Goal: Download file/media

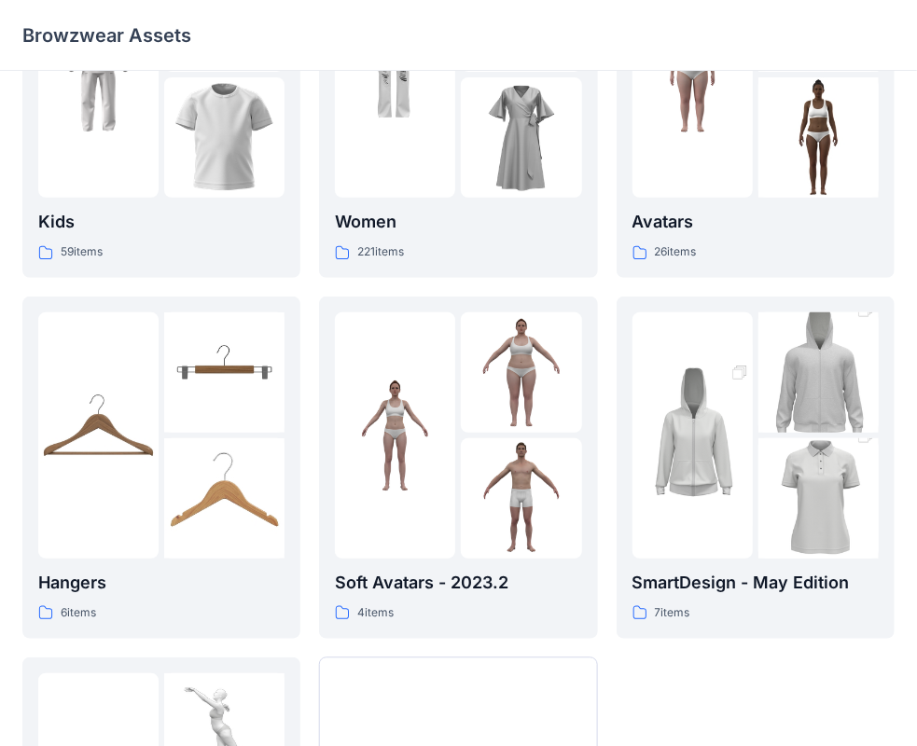
scroll to position [462, 0]
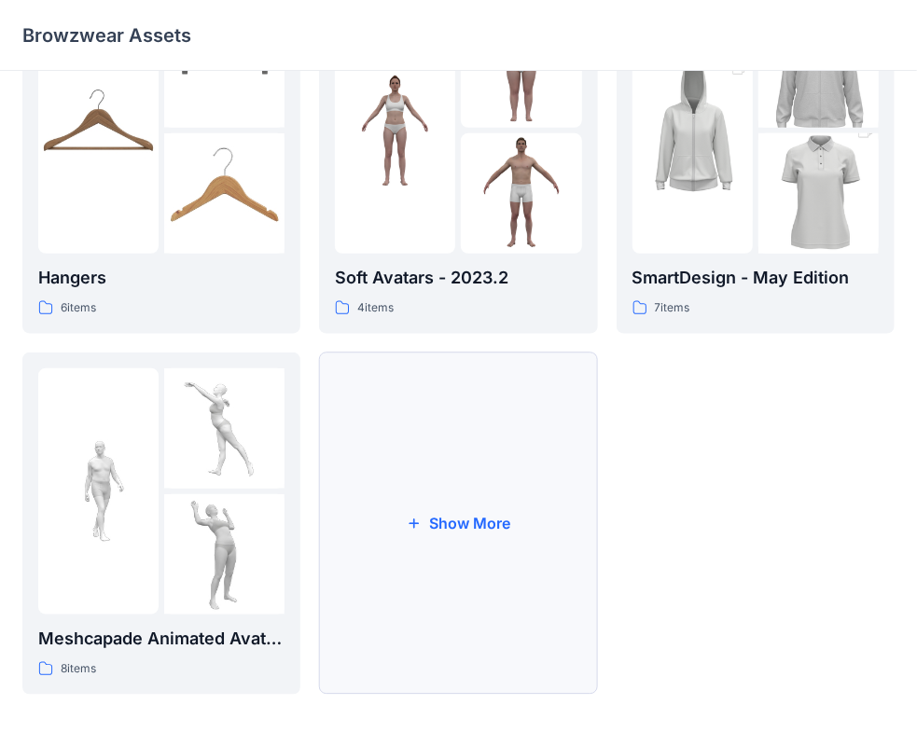
click at [427, 542] on button "Show More" at bounding box center [458, 523] width 278 height 342
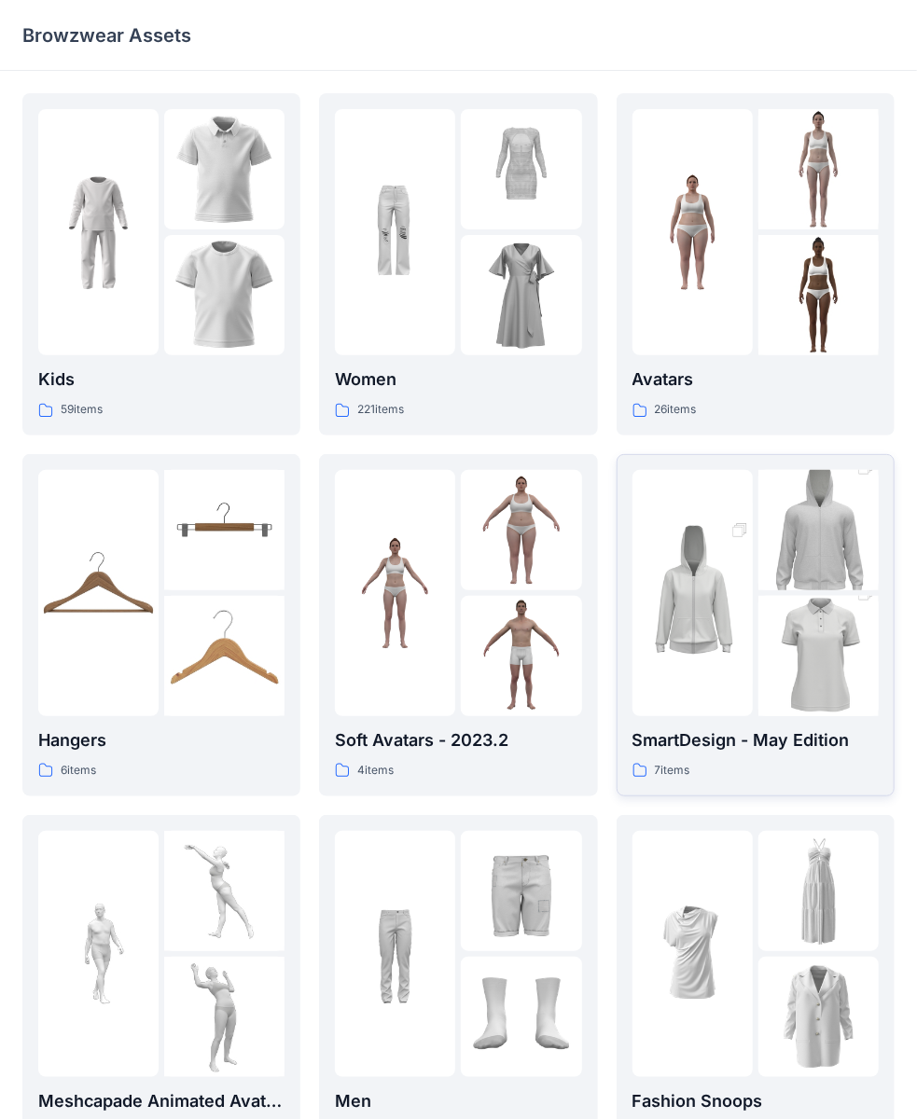
scroll to position [451, 0]
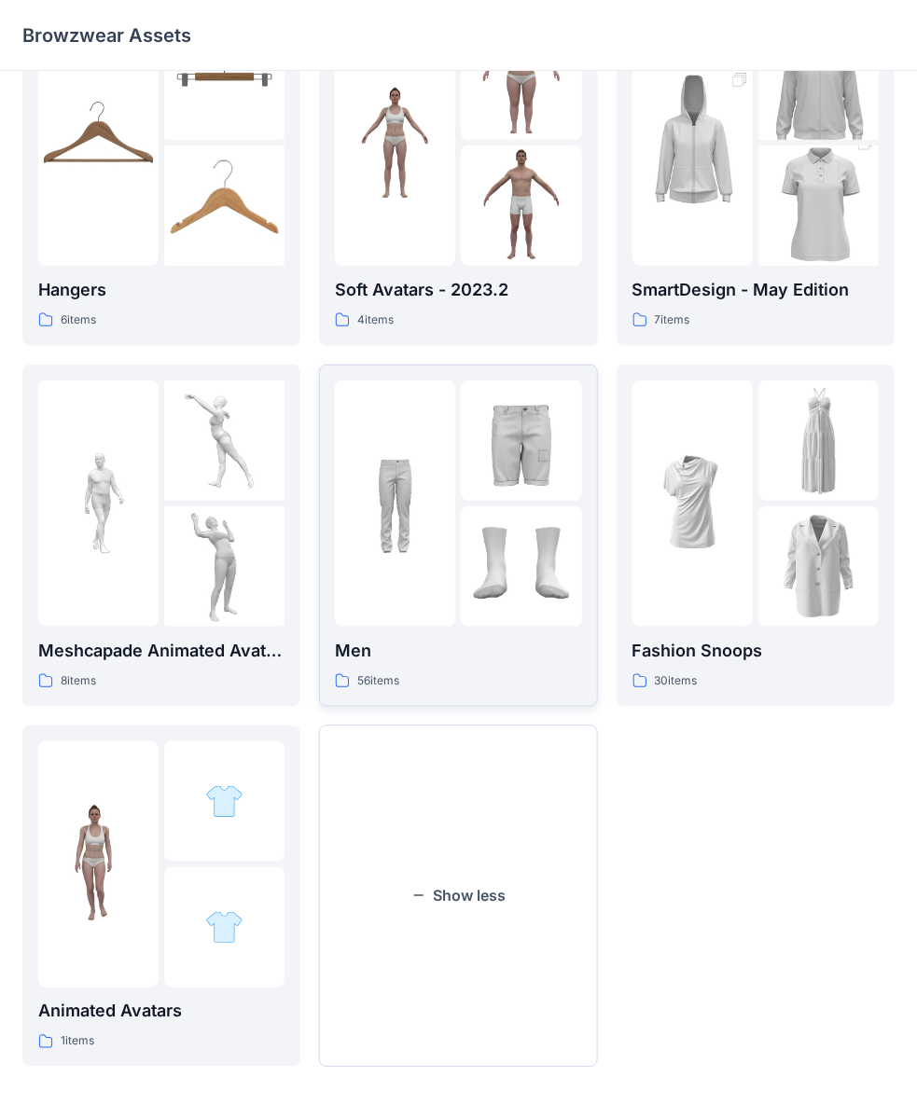
click at [481, 497] on img at bounding box center [521, 440] width 120 height 120
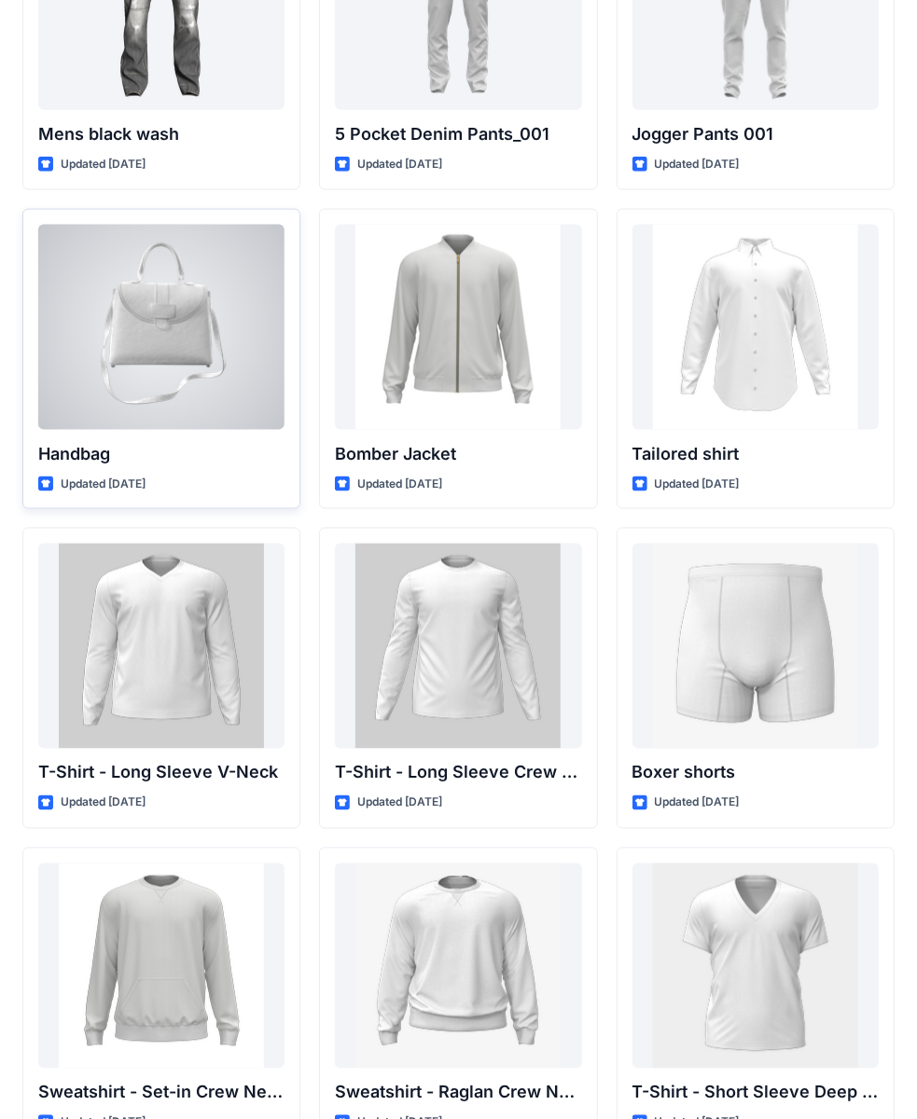
scroll to position [819, 0]
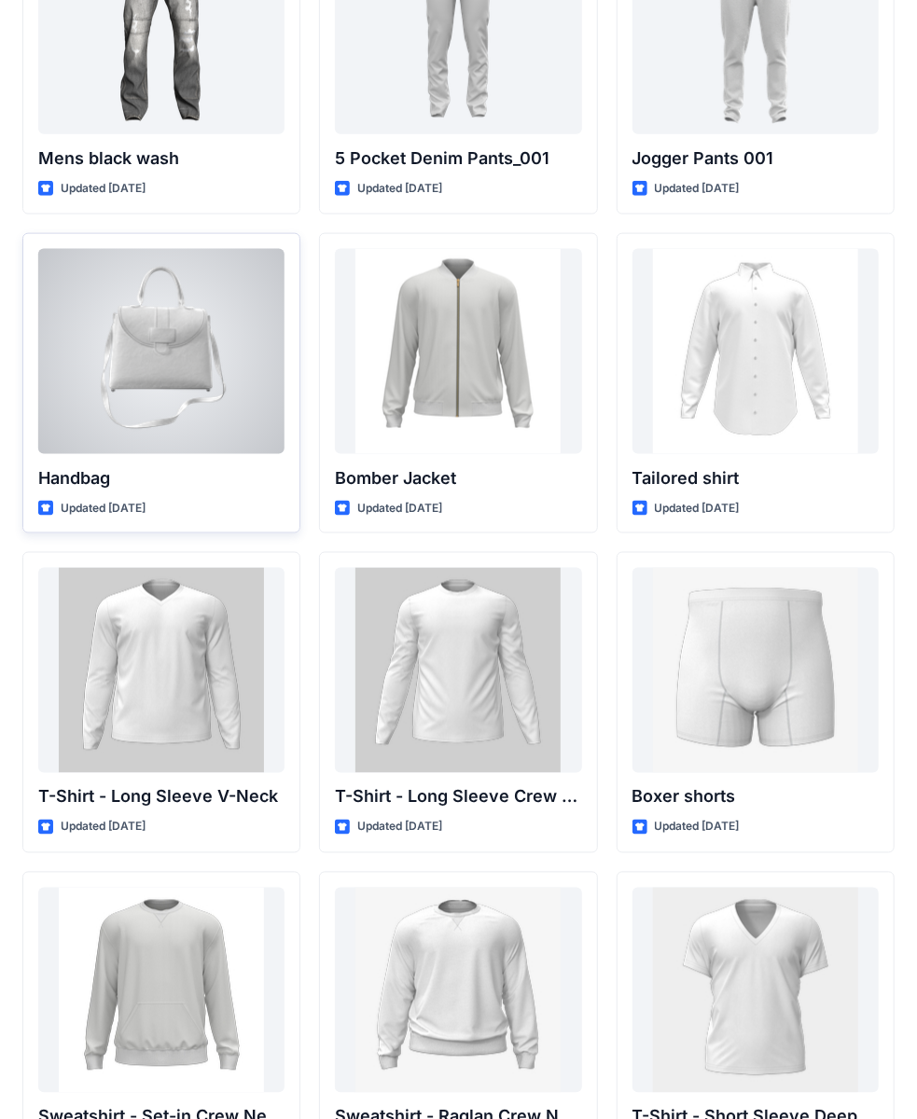
click at [160, 324] on div at bounding box center [161, 351] width 246 height 205
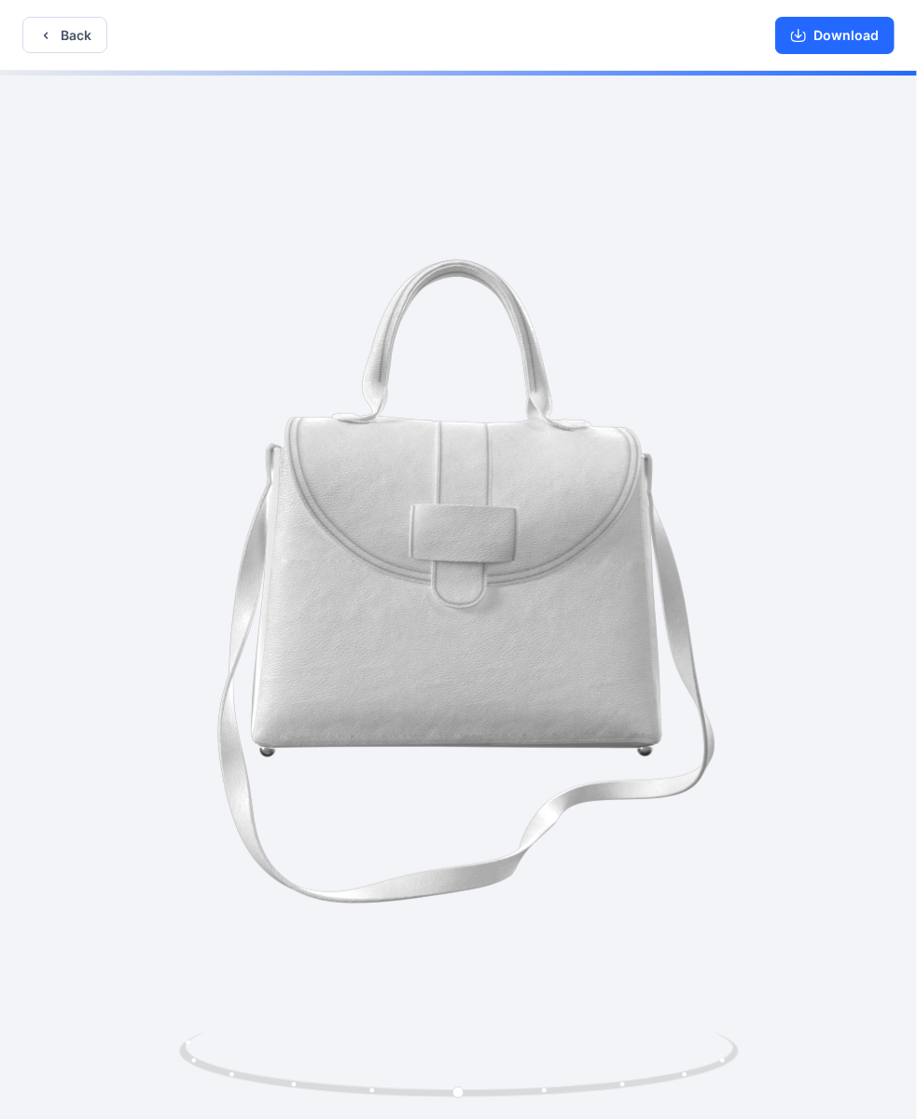
drag, startPoint x: 820, startPoint y: 35, endPoint x: 715, endPoint y: 64, distance: 108.4
click at [816, 37] on button "Download" at bounding box center [834, 35] width 119 height 37
click at [77, 32] on button "Back" at bounding box center [64, 35] width 85 height 36
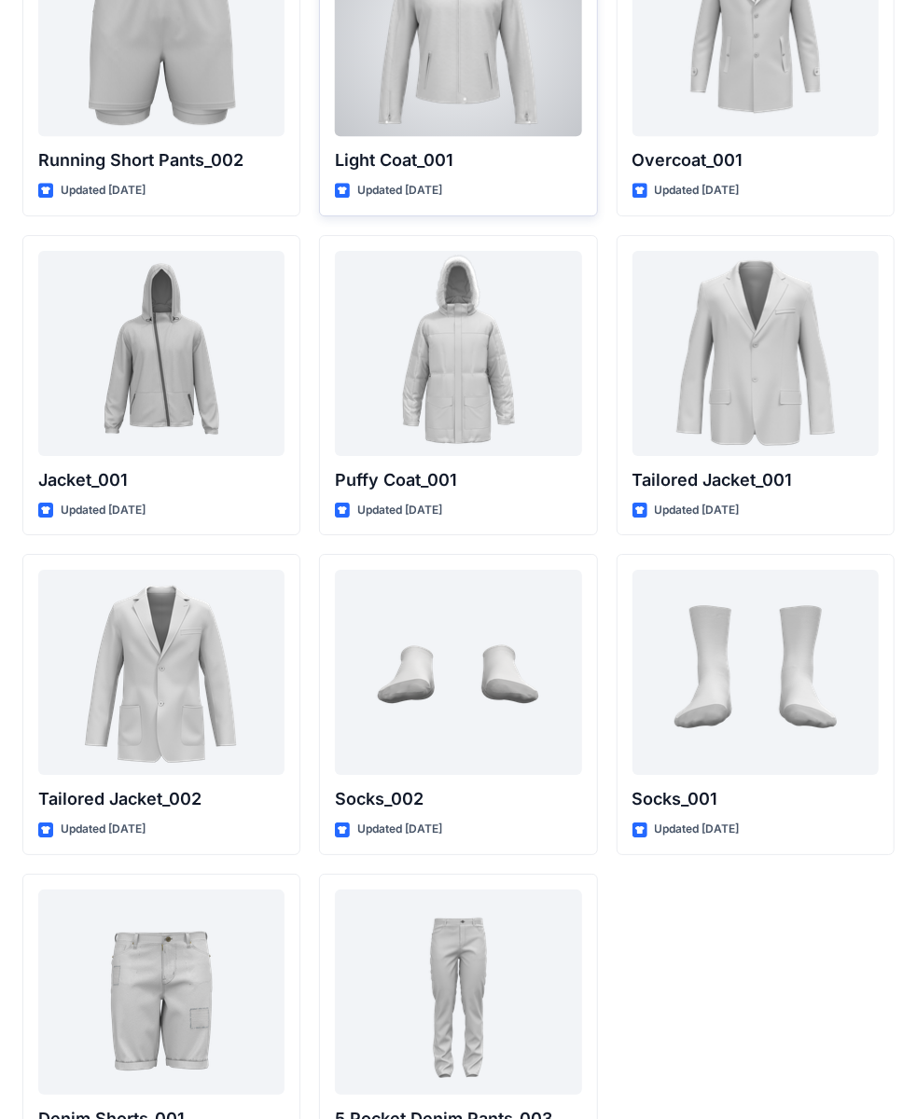
scroll to position [5035, 0]
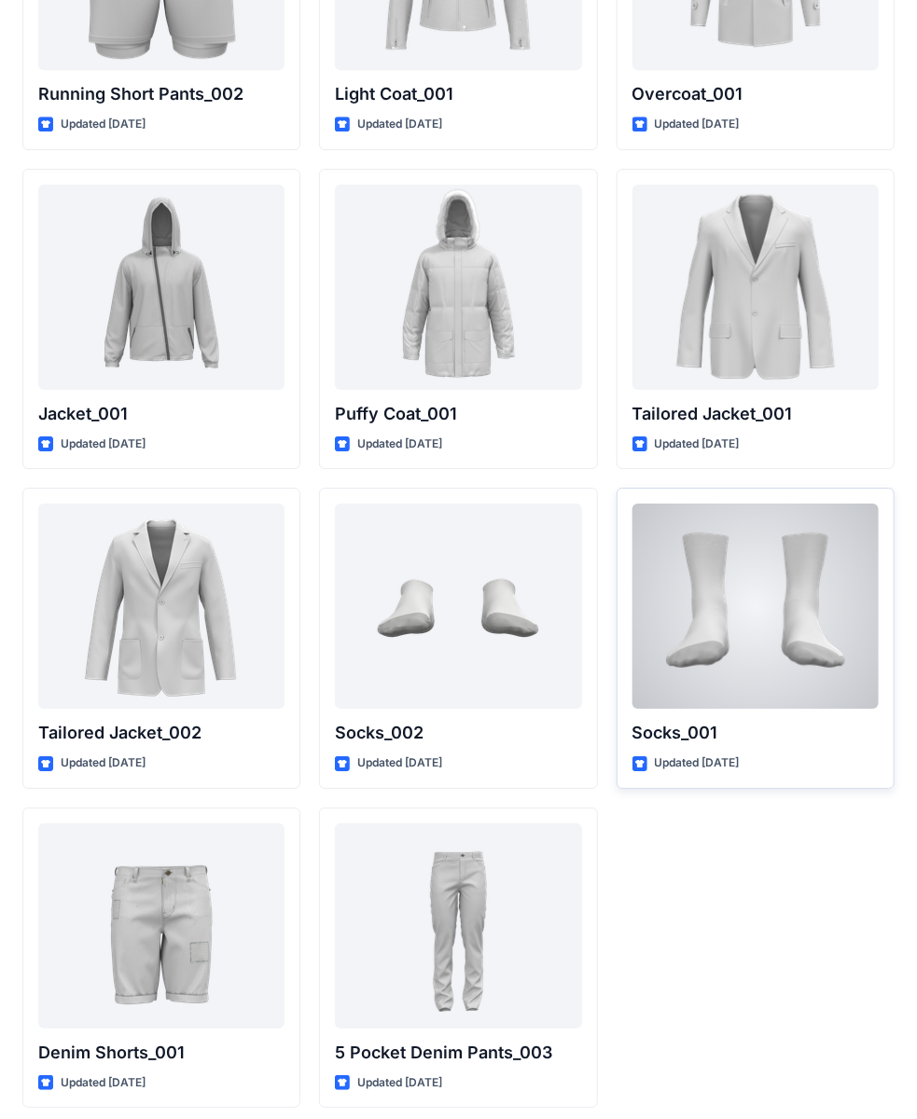
click at [770, 550] on div at bounding box center [755, 605] width 246 height 205
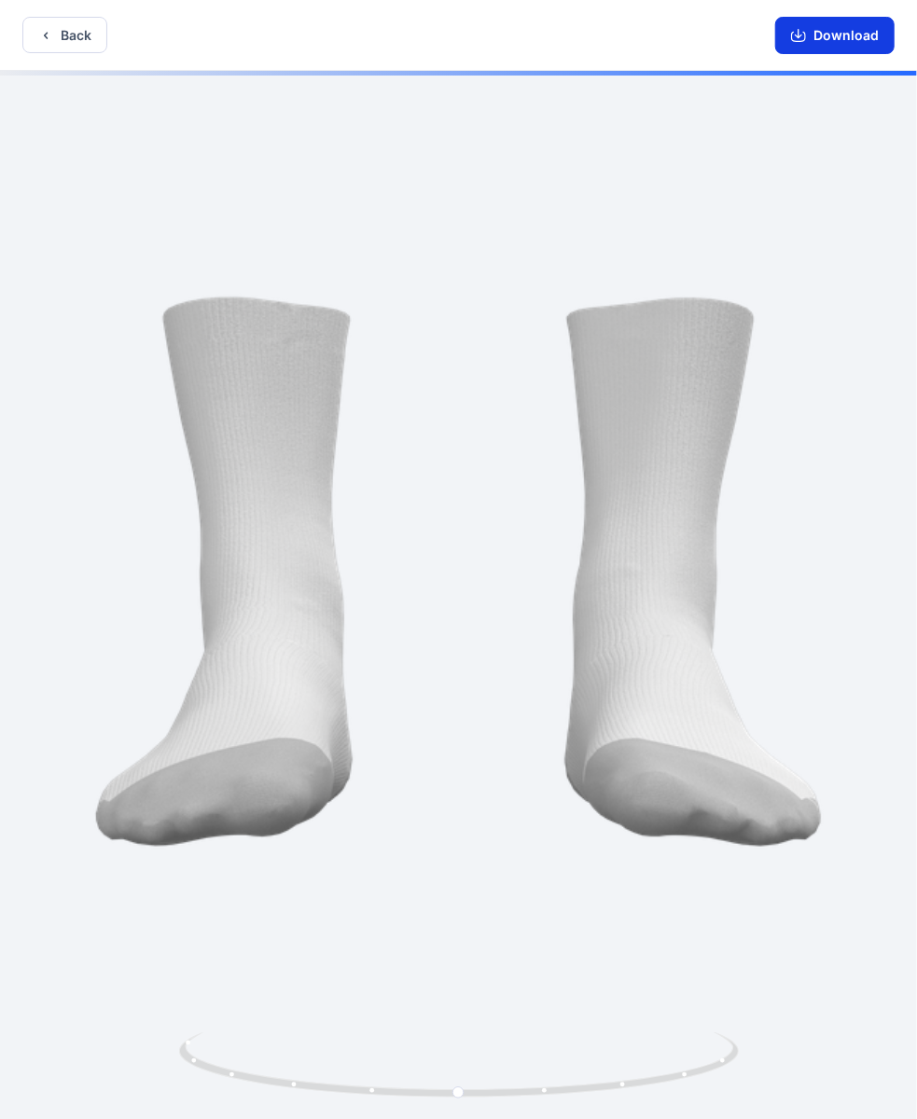
click at [820, 34] on button "Download" at bounding box center [834, 35] width 119 height 37
drag, startPoint x: 11, startPoint y: 32, endPoint x: 58, endPoint y: 34, distance: 46.7
click at [14, 32] on div "Back Download" at bounding box center [458, 35] width 917 height 71
click at [61, 34] on button "Back" at bounding box center [64, 35] width 85 height 36
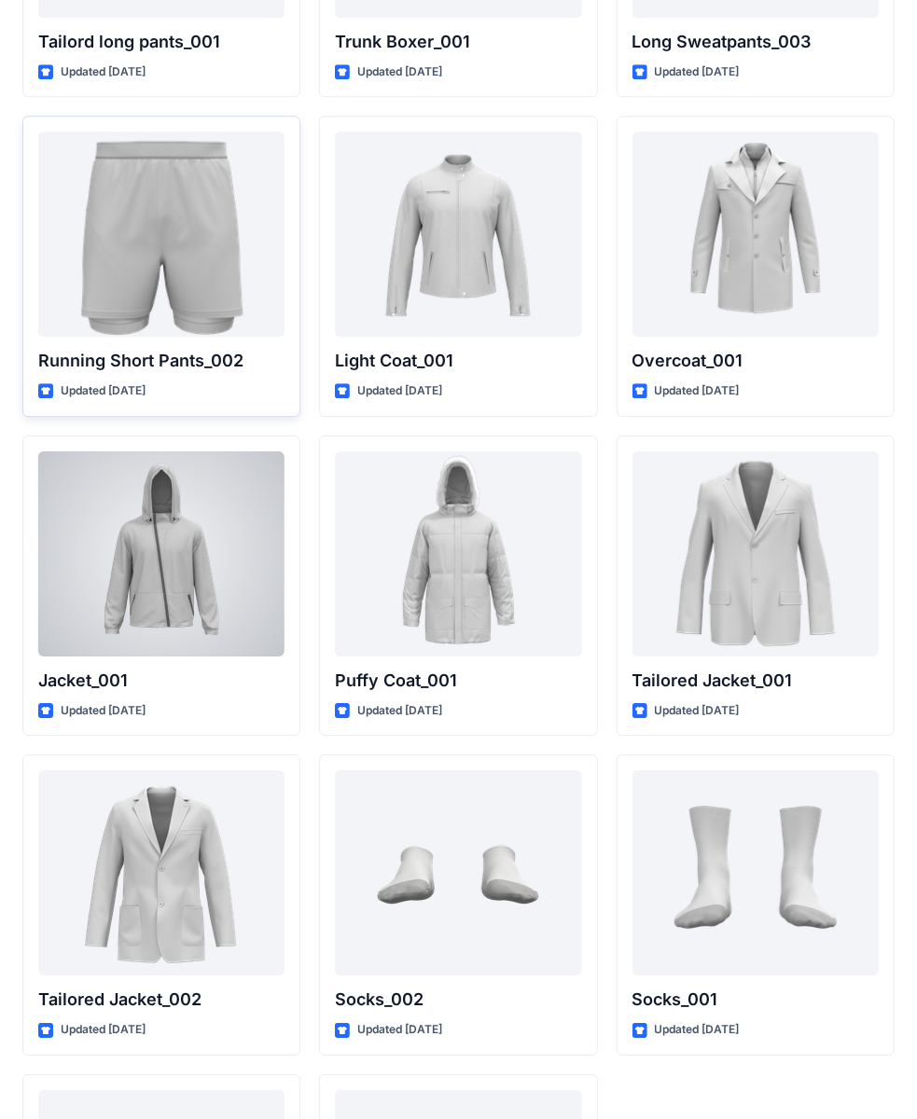
scroll to position [4755, 0]
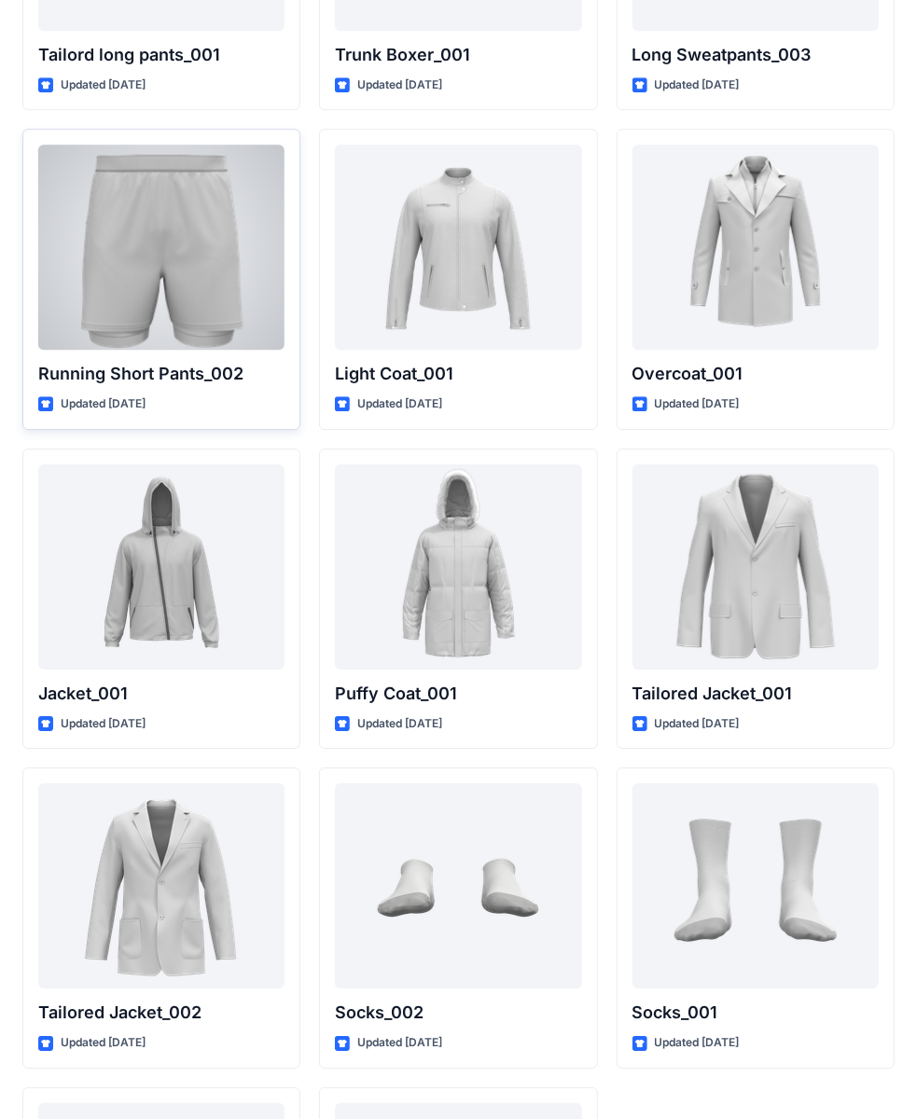
click at [226, 239] on div at bounding box center [161, 247] width 246 height 205
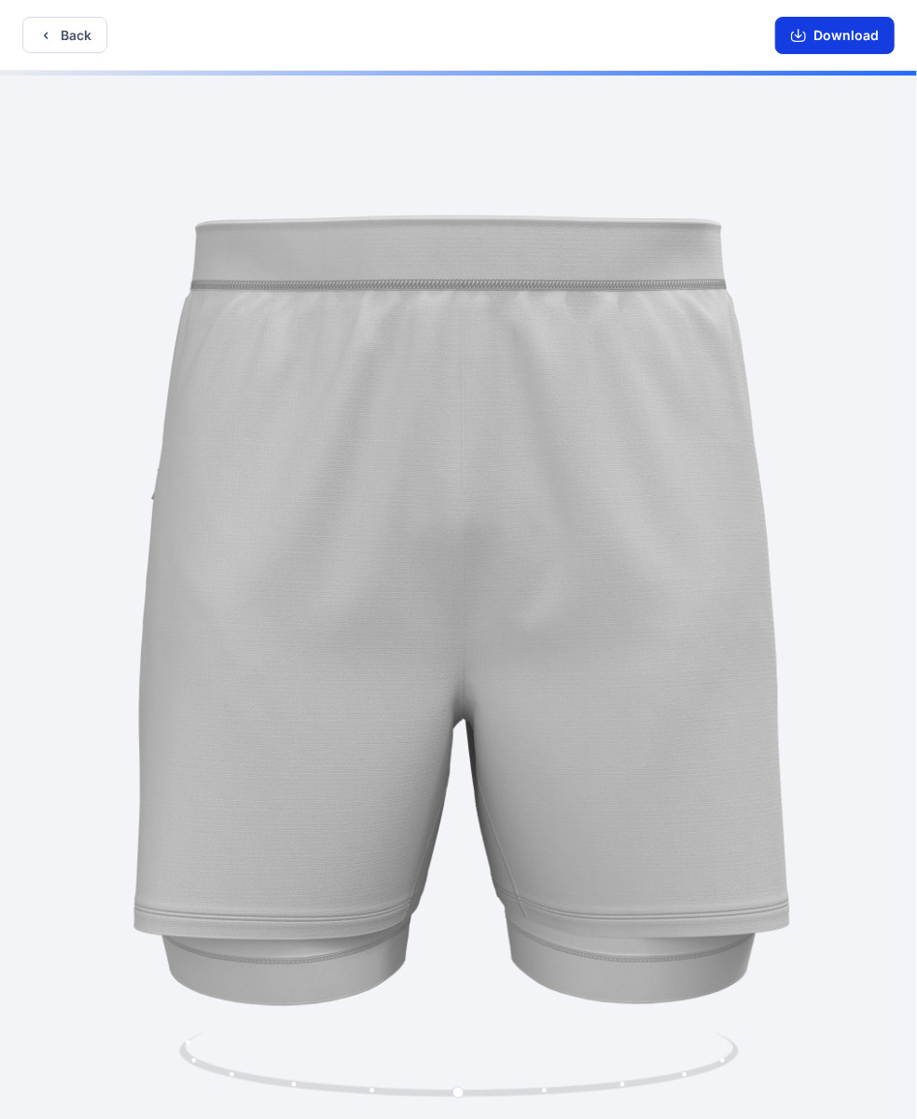
click at [847, 33] on button "Download" at bounding box center [834, 35] width 119 height 37
click at [82, 34] on button "Back" at bounding box center [64, 35] width 85 height 36
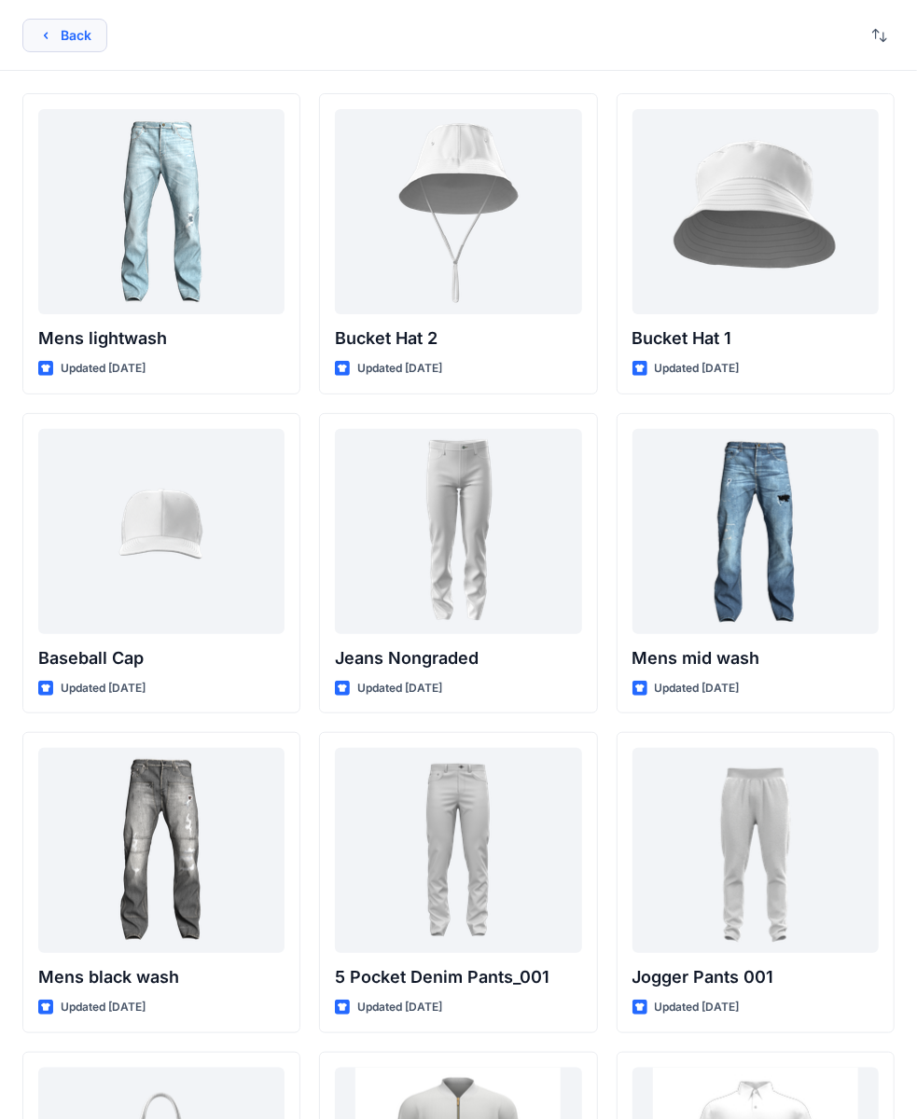
click at [75, 47] on button "Back" at bounding box center [64, 36] width 85 height 34
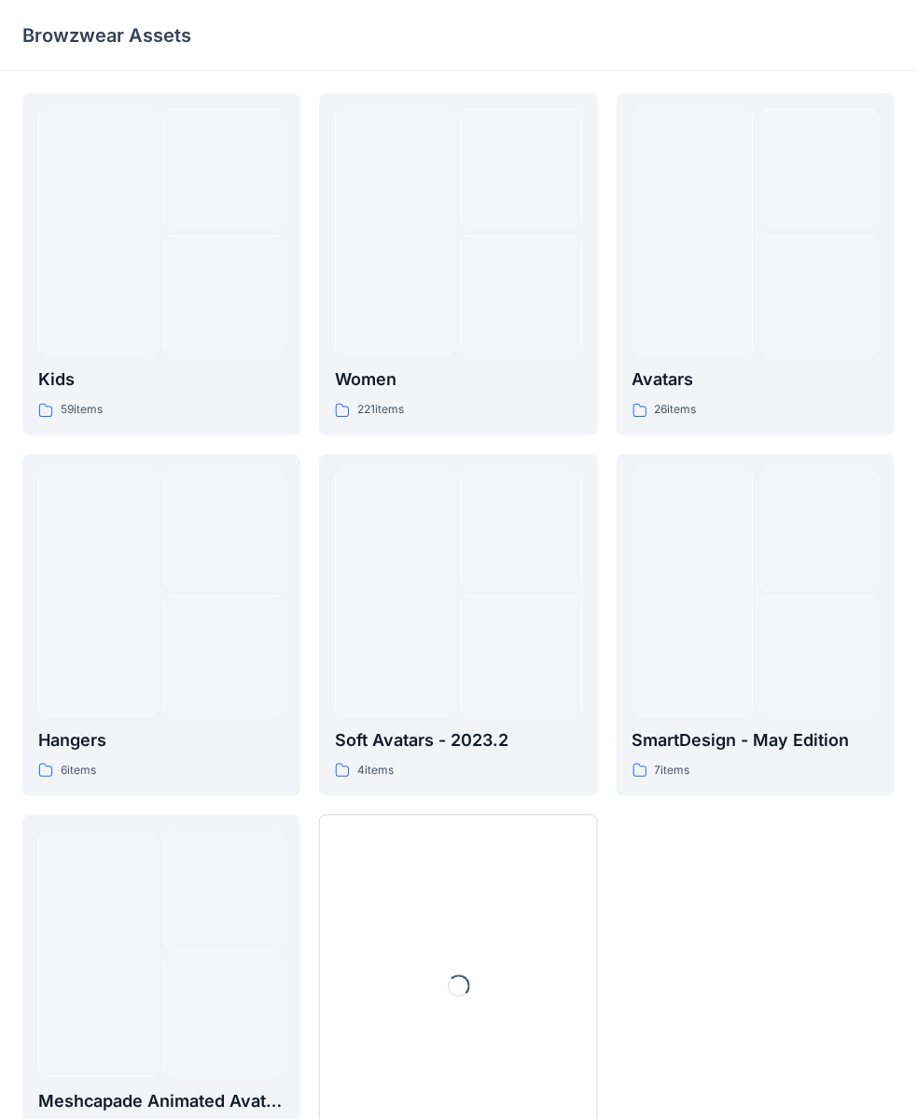
scroll to position [90, 0]
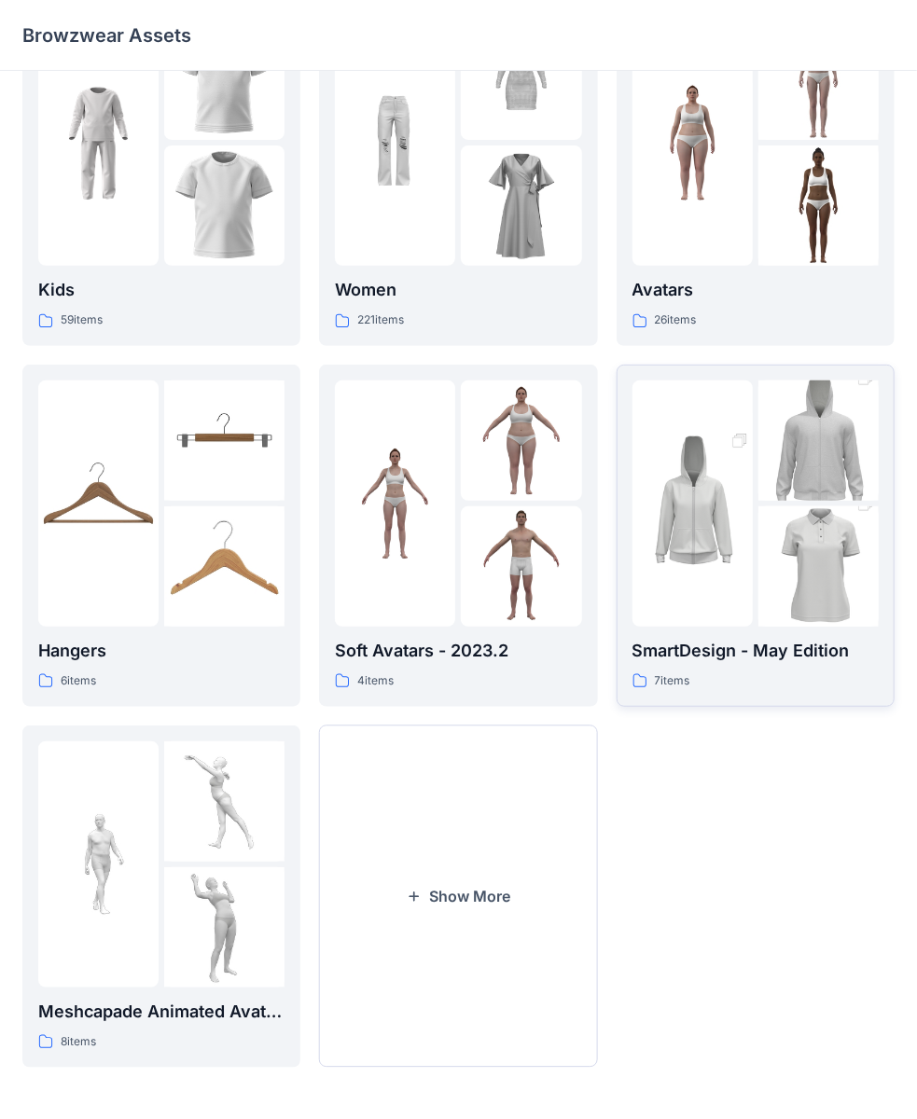
click at [770, 530] on img at bounding box center [818, 566] width 120 height 181
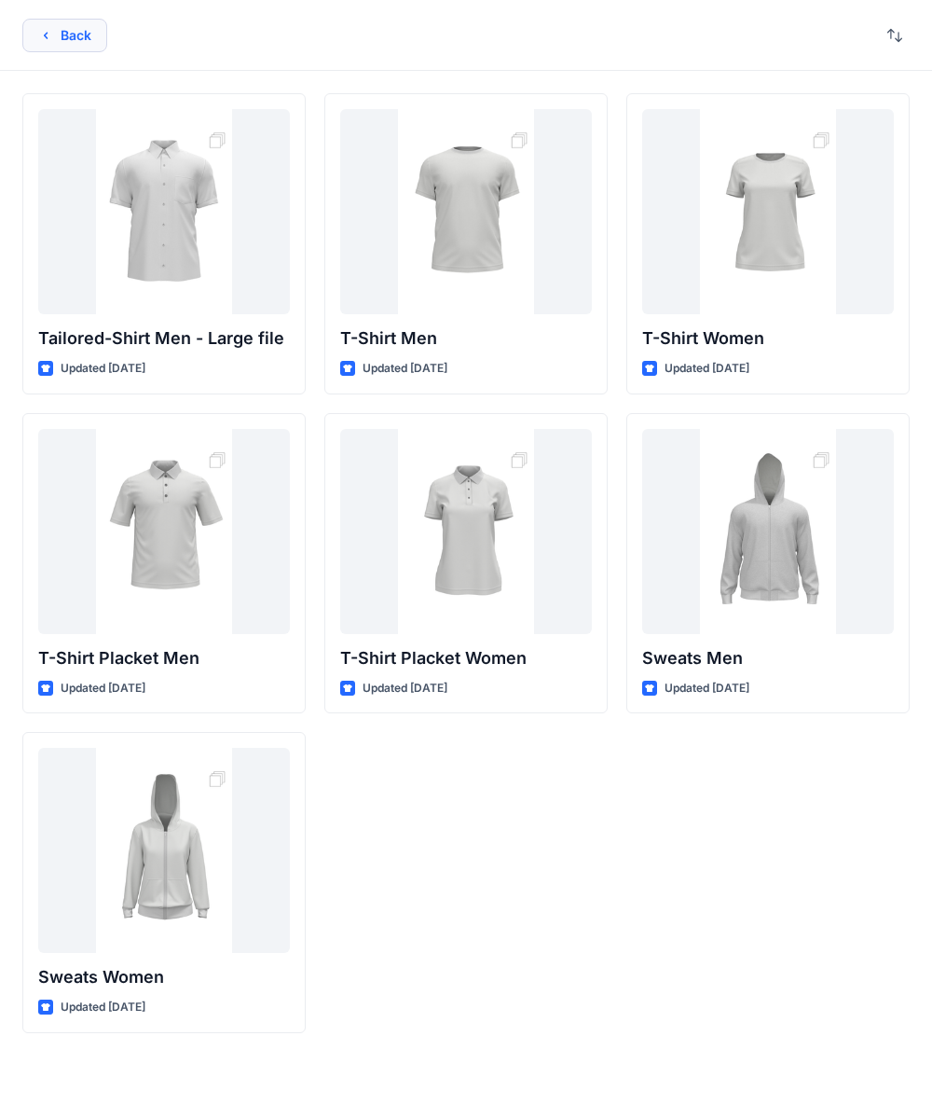
click at [93, 34] on button "Back" at bounding box center [64, 36] width 85 height 34
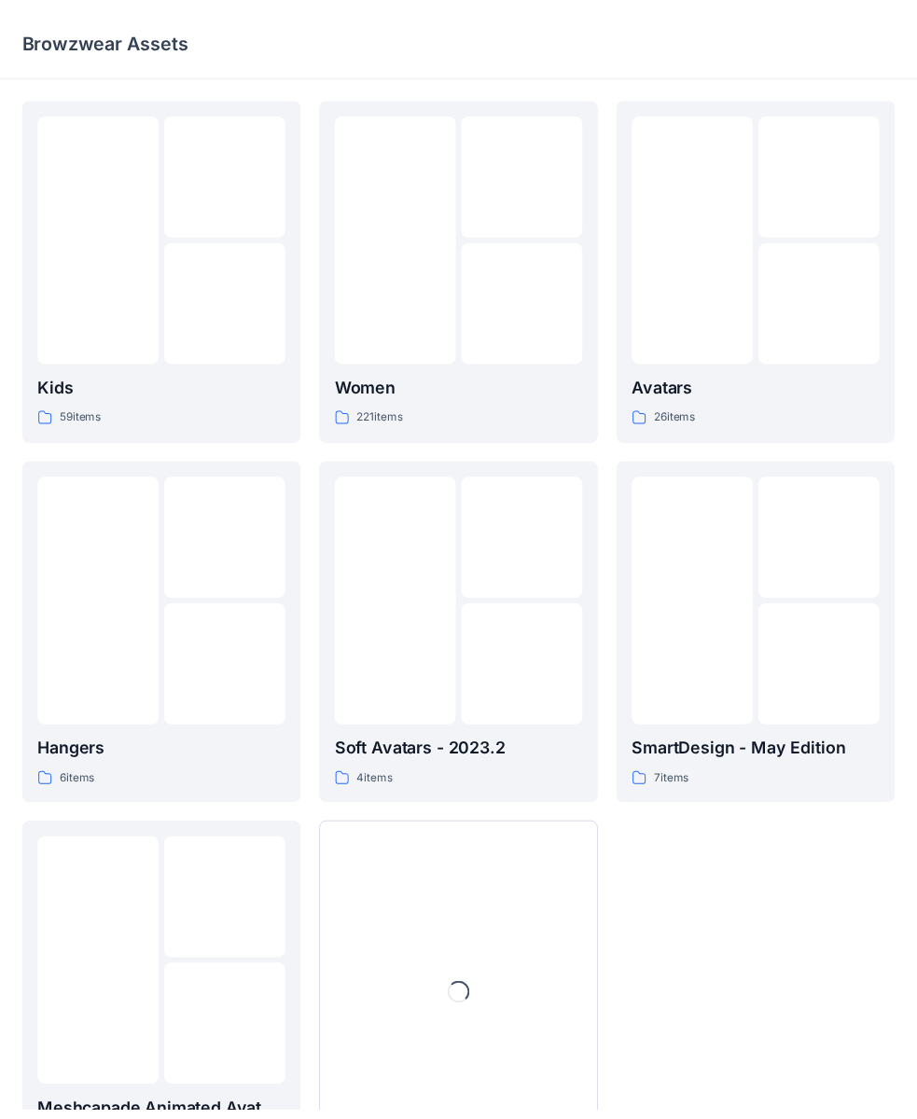
scroll to position [90, 0]
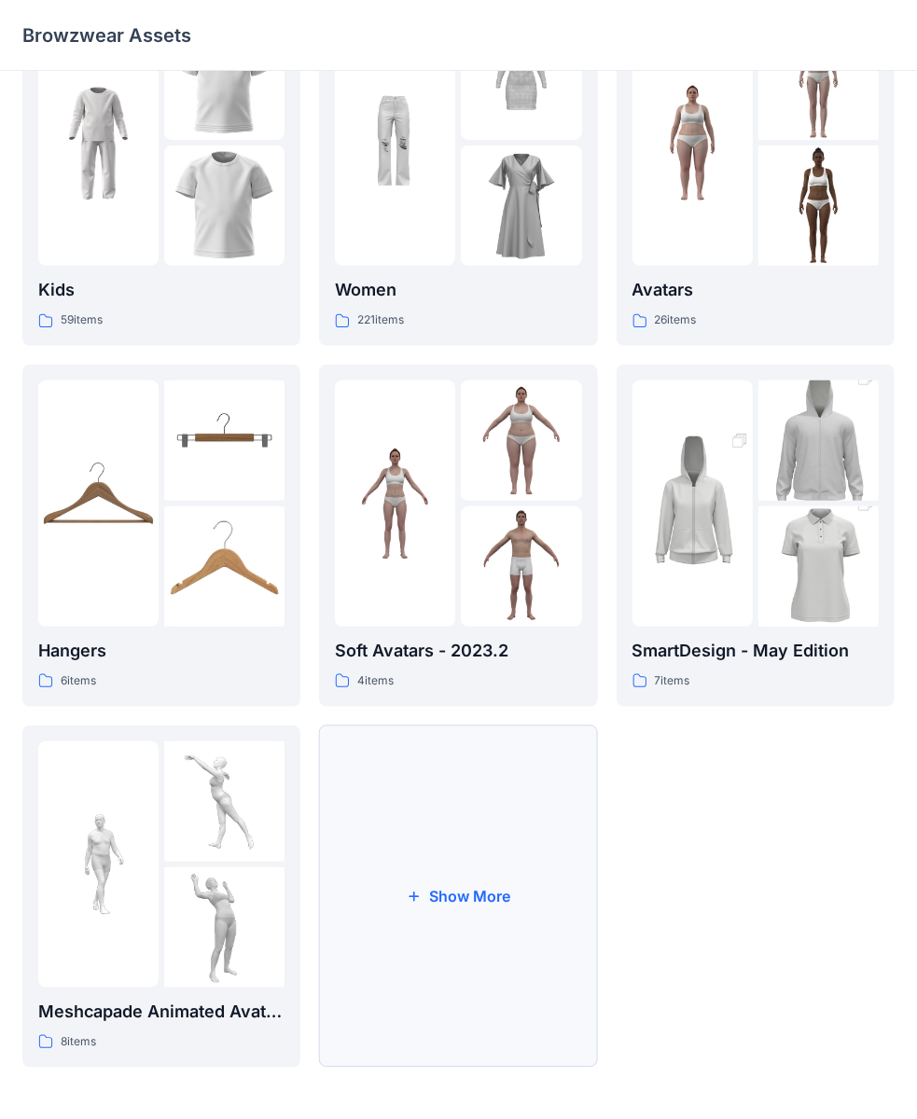
click at [438, 733] on button "Show More" at bounding box center [458, 896] width 278 height 342
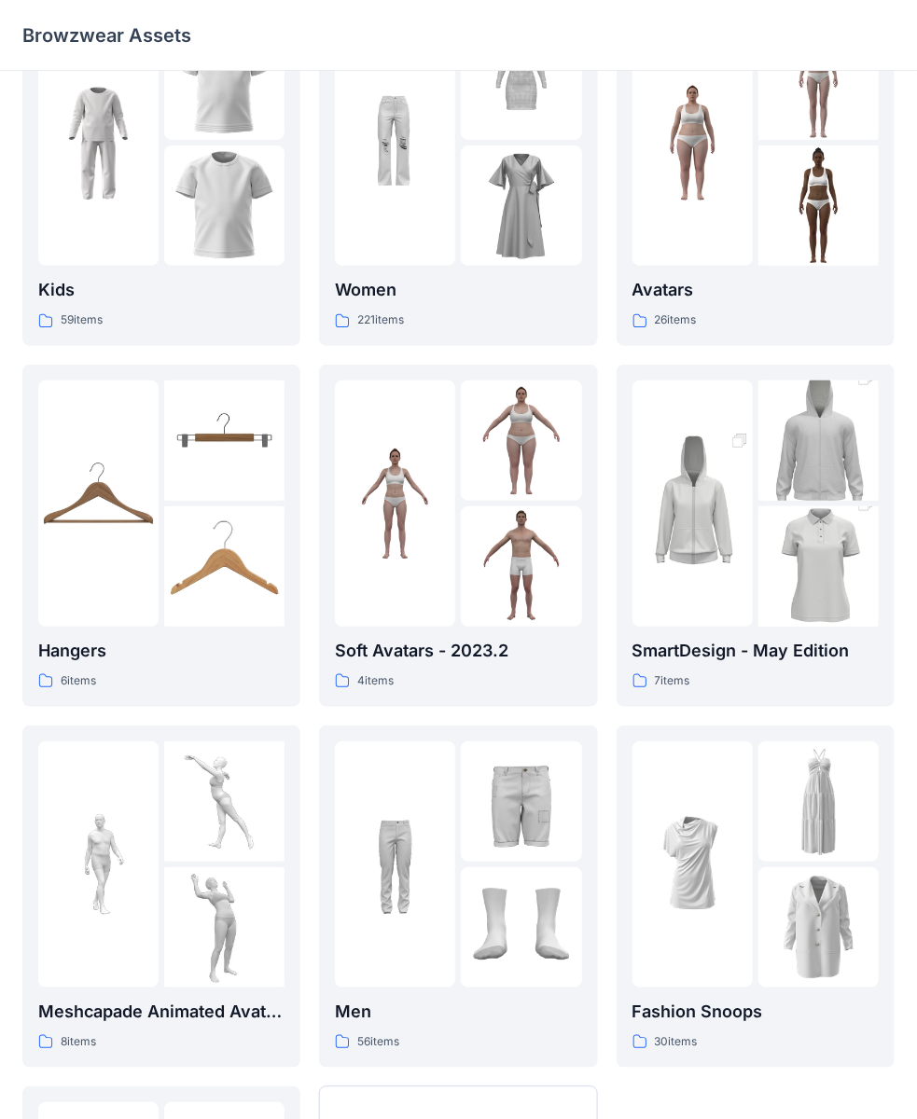
drag, startPoint x: 917, startPoint y: 696, endPoint x: 919, endPoint y: 680, distance: 16.0
click at [917, 680] on html "Browzwear Assets Kids 59 items Hangers 6 items Meshcapade Animated Avatars 8 it…" at bounding box center [458, 694] width 917 height 1569
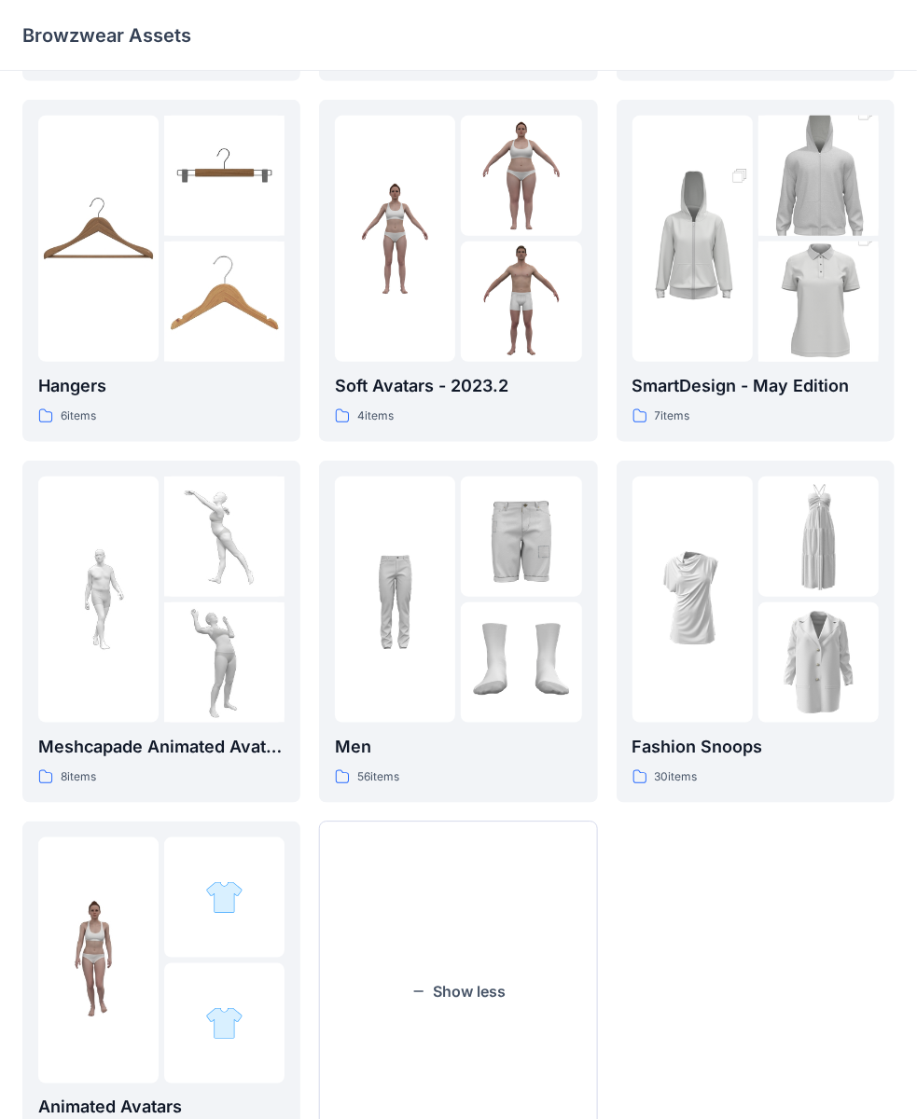
scroll to position [255, 0]
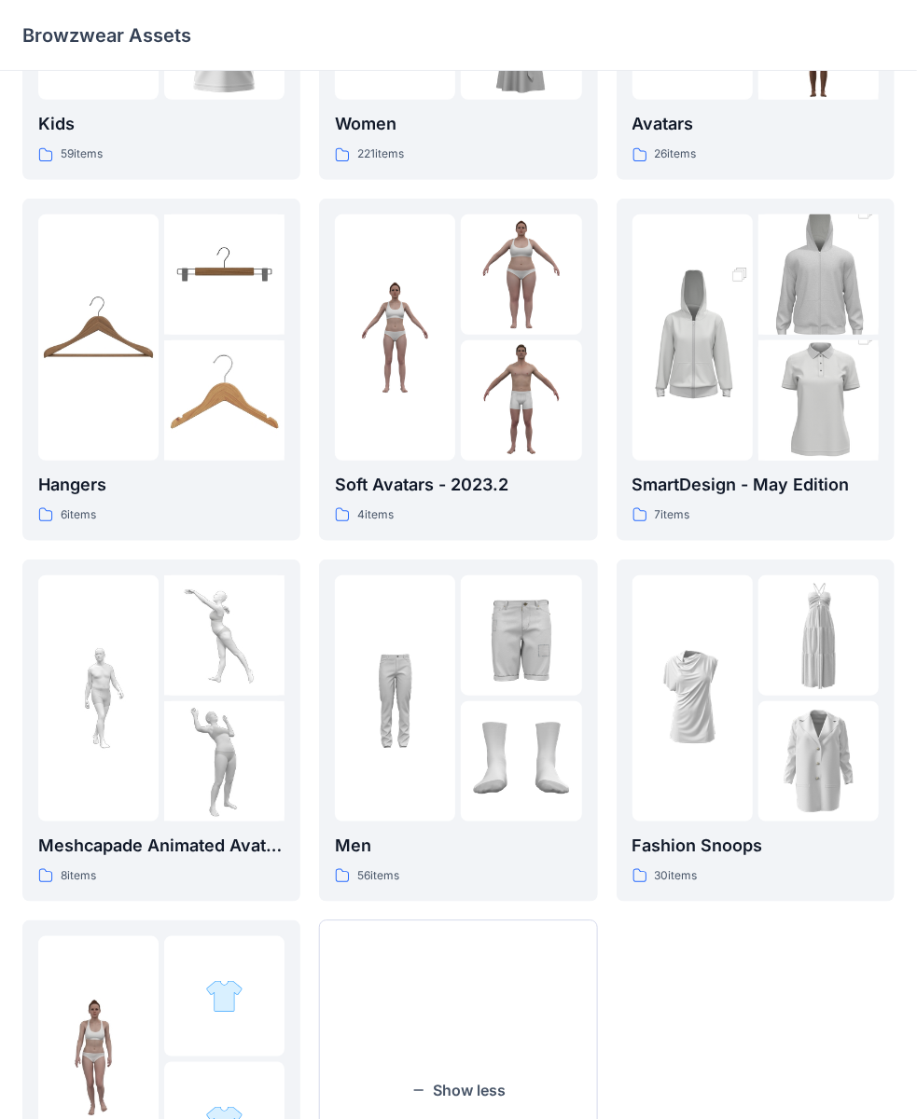
click at [798, 655] on img at bounding box center [818, 635] width 120 height 120
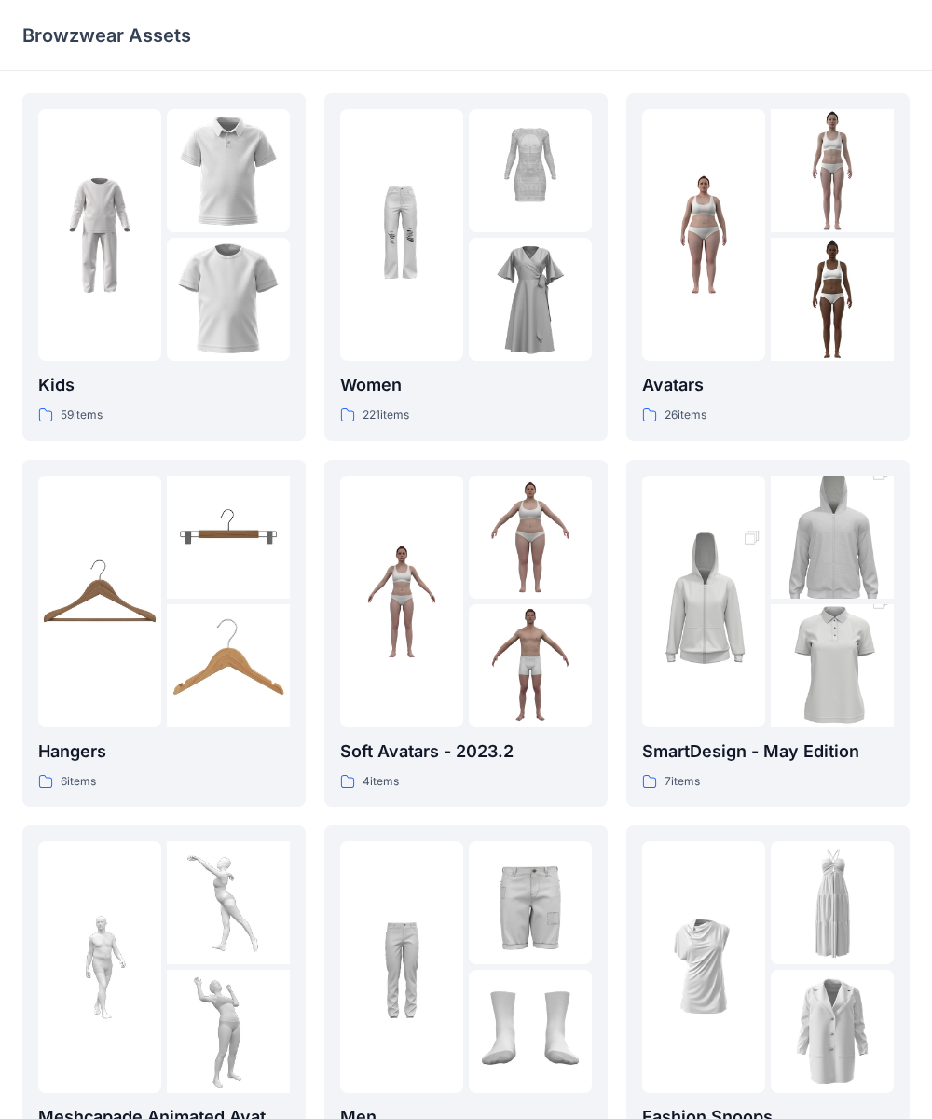
click at [801, 653] on div "Kids 59 items Hangers 6 items Meshcapade Animated Avatars 8 items Animated Avat…" at bounding box center [466, 831] width 932 height 1520
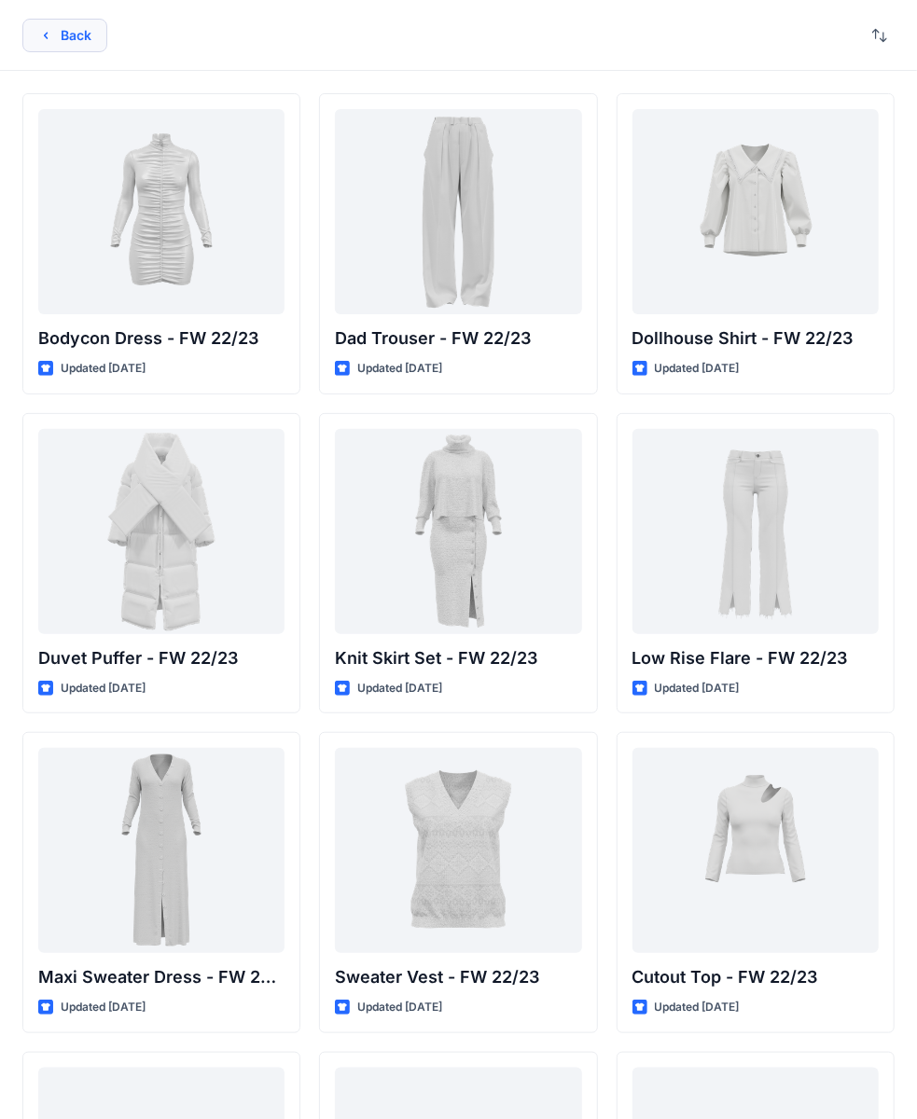
click at [58, 42] on button "Back" at bounding box center [64, 36] width 85 height 34
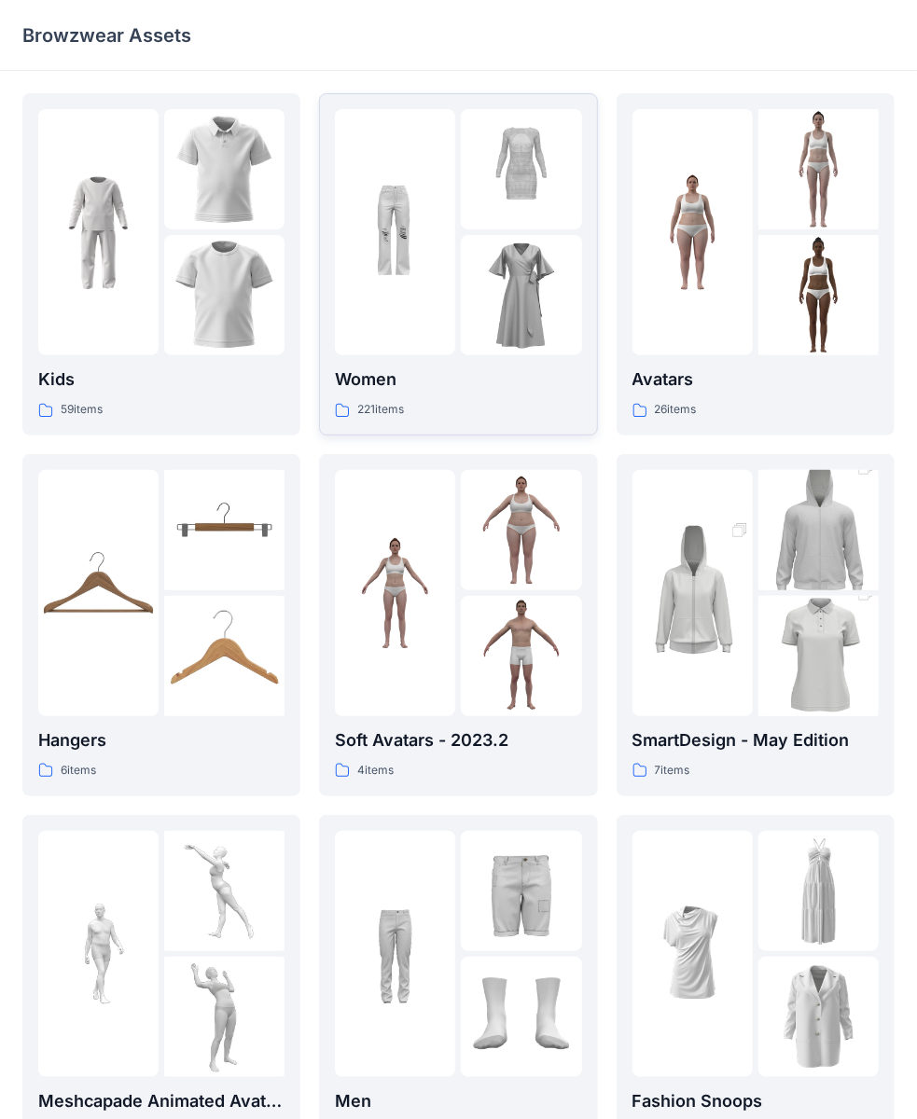
click at [369, 319] on div at bounding box center [395, 232] width 120 height 246
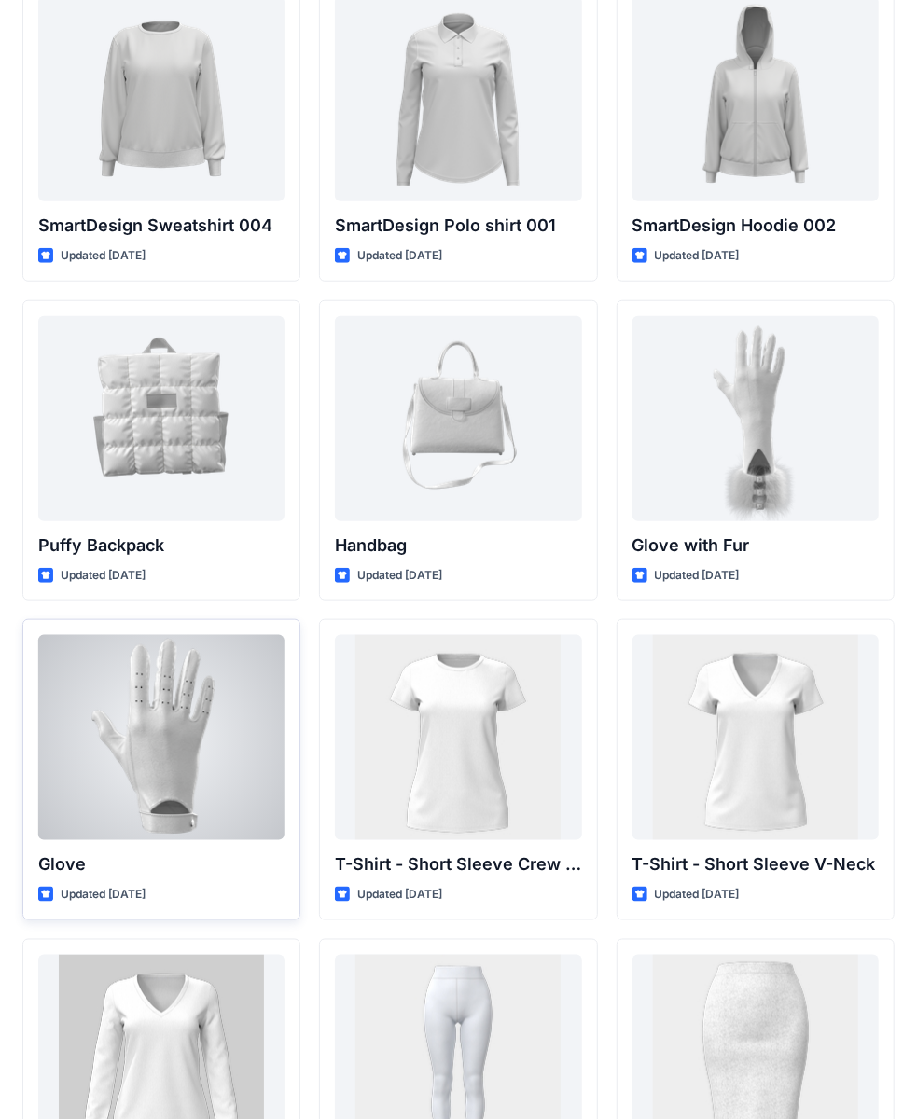
scroll to position [14345, 0]
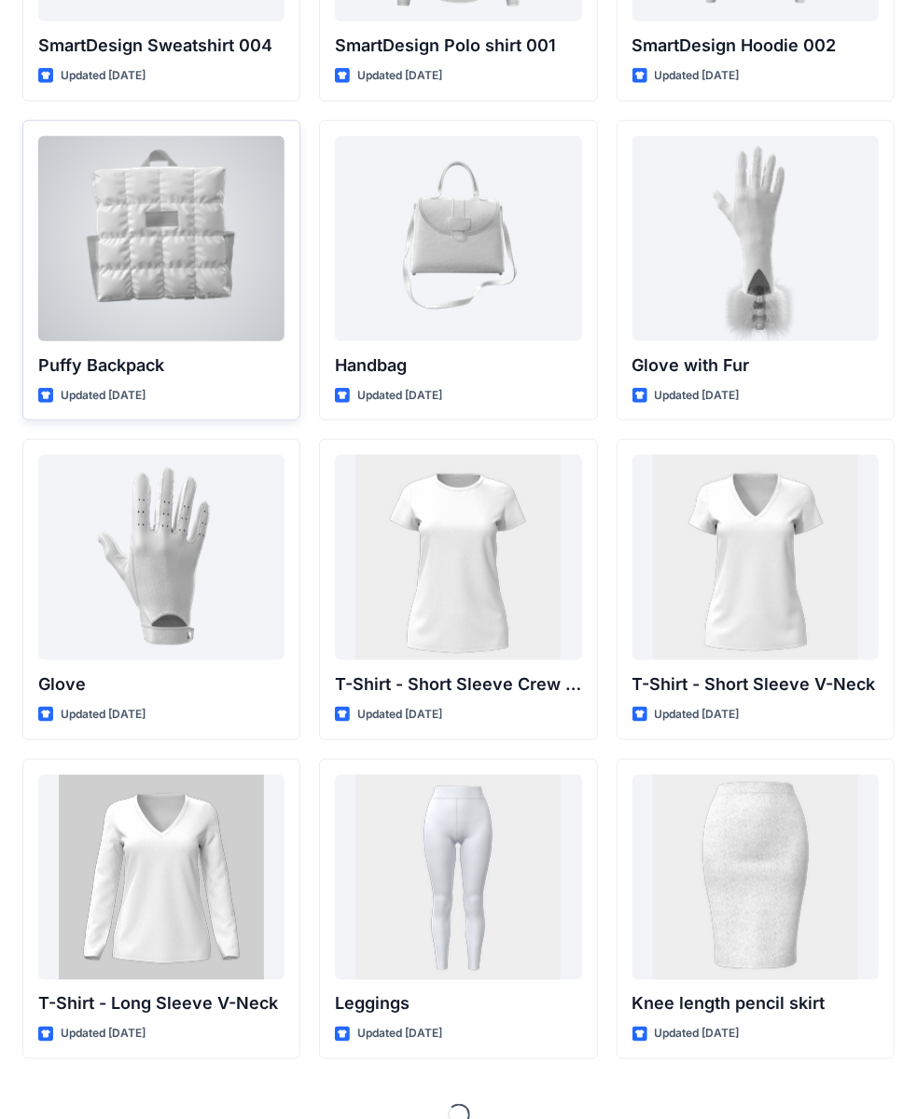
click at [153, 248] on div at bounding box center [161, 238] width 246 height 205
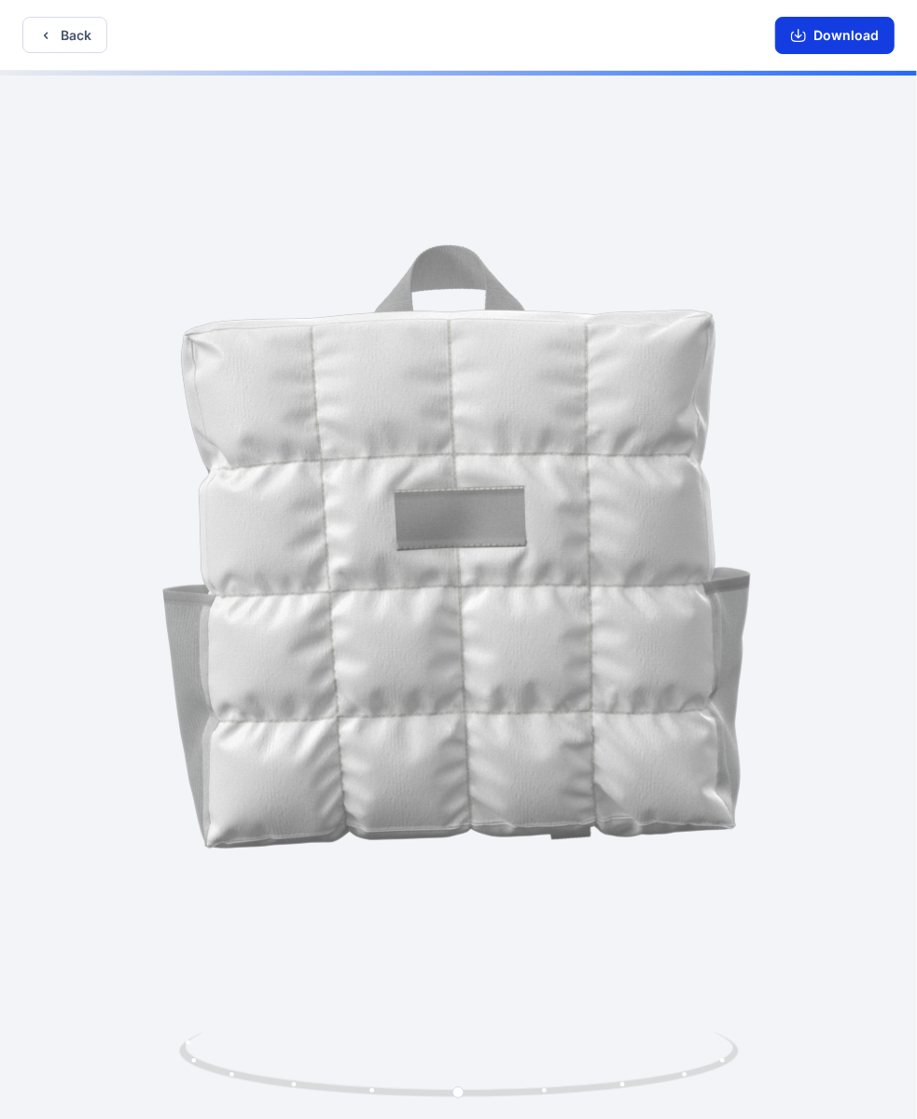
drag, startPoint x: 846, startPoint y: 44, endPoint x: 775, endPoint y: 53, distance: 71.5
click at [841, 42] on button "Download" at bounding box center [834, 35] width 119 height 37
click at [80, 24] on button "Back" at bounding box center [64, 35] width 85 height 36
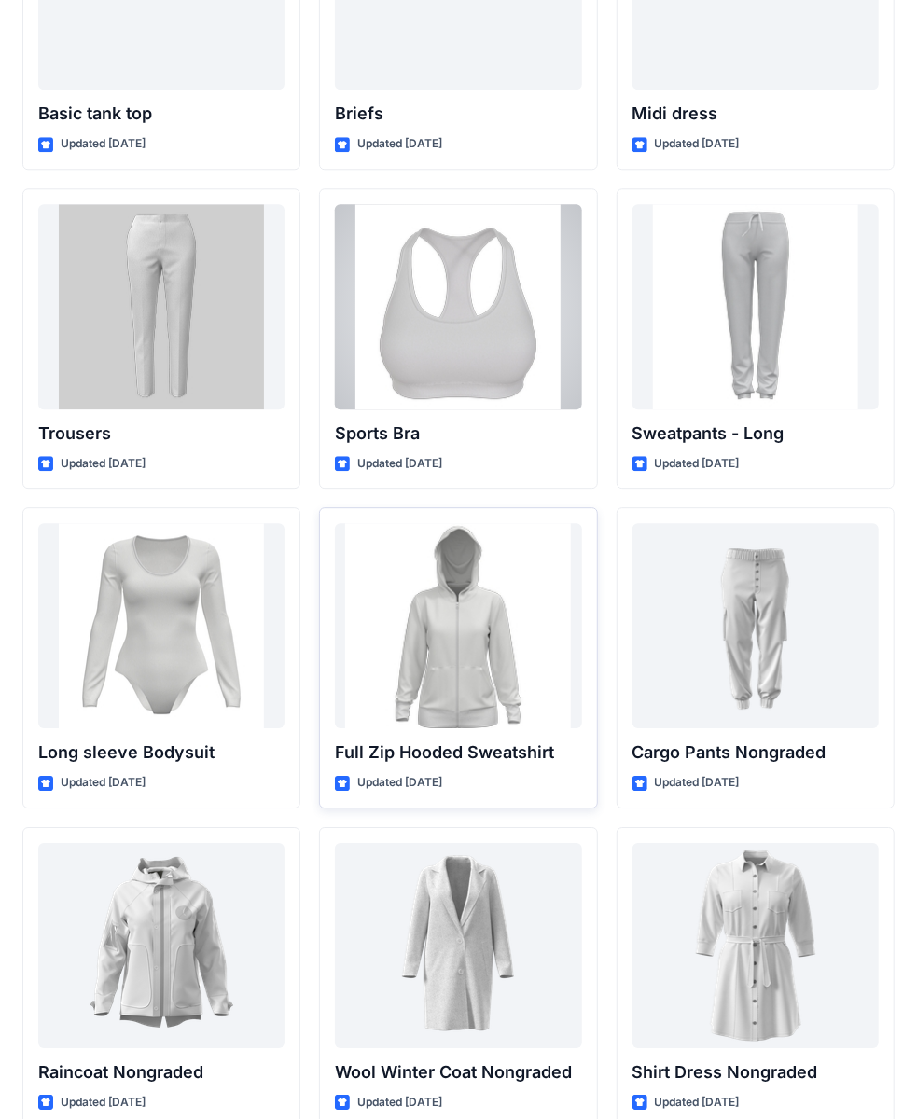
scroll to position [15621, 0]
